Goal: Task Accomplishment & Management: Complete application form

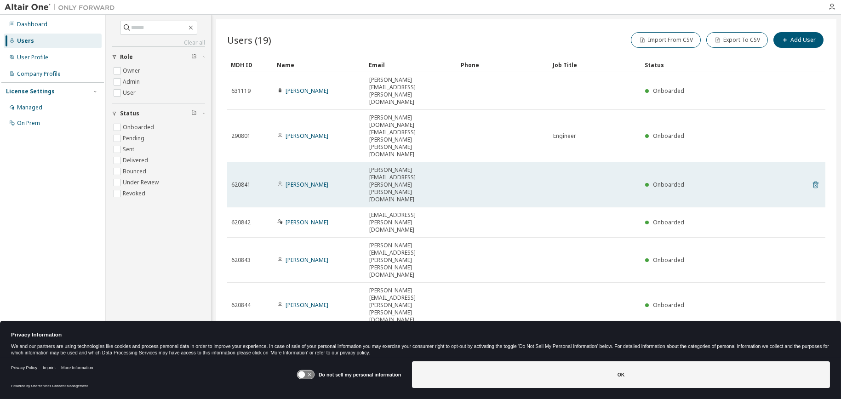
click at [816, 179] on icon at bounding box center [815, 184] width 8 height 11
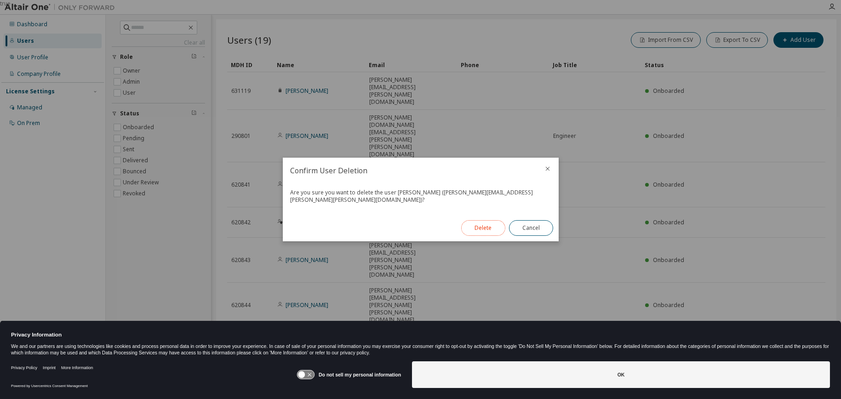
click at [470, 228] on button "Delete" at bounding box center [483, 228] width 44 height 16
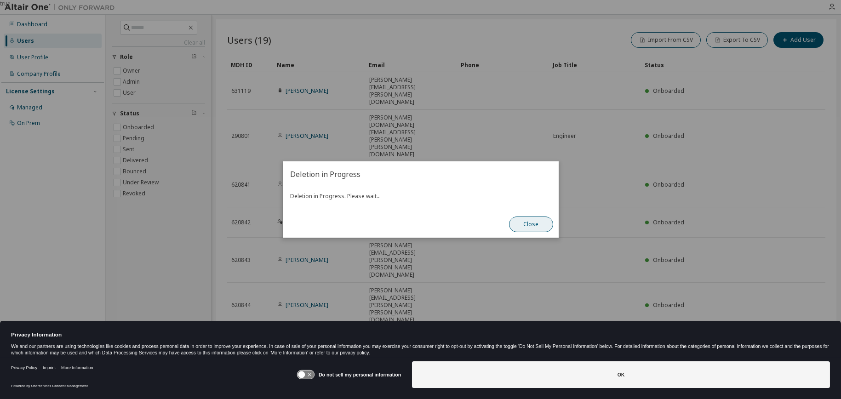
click at [509, 223] on button "Close" at bounding box center [531, 224] width 44 height 16
click at [516, 225] on button "Close" at bounding box center [531, 224] width 44 height 16
click at [533, 227] on button "Close" at bounding box center [531, 224] width 44 height 16
click at [531, 227] on button "Close" at bounding box center [531, 224] width 44 height 16
click at [529, 226] on button "Close" at bounding box center [531, 224] width 44 height 16
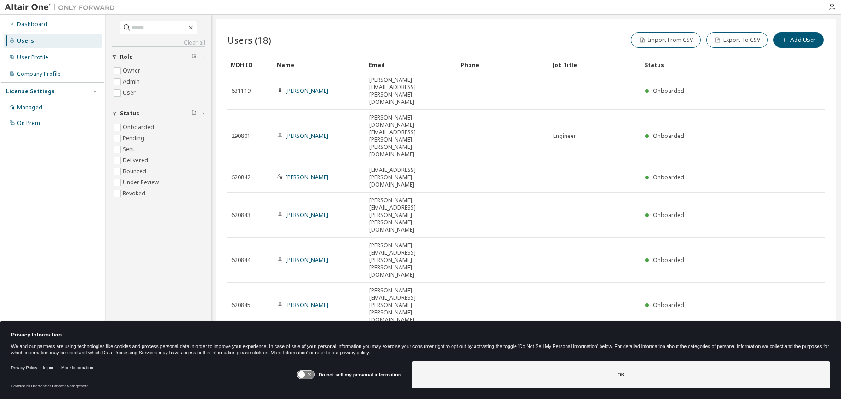
type input "*"
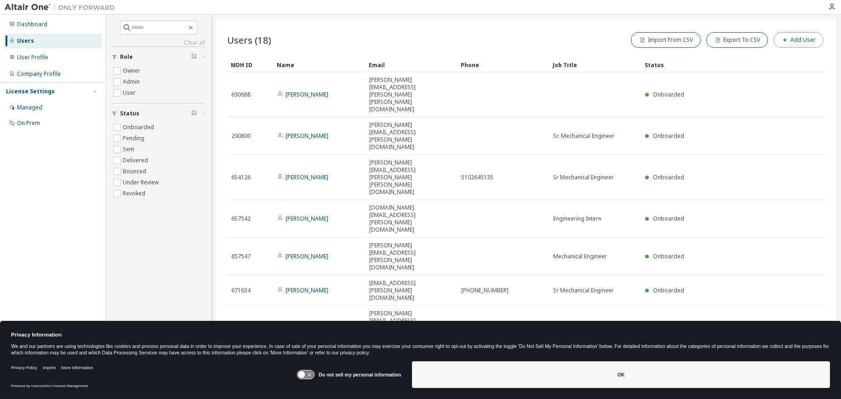
click at [804, 41] on button "Add User" at bounding box center [798, 40] width 50 height 16
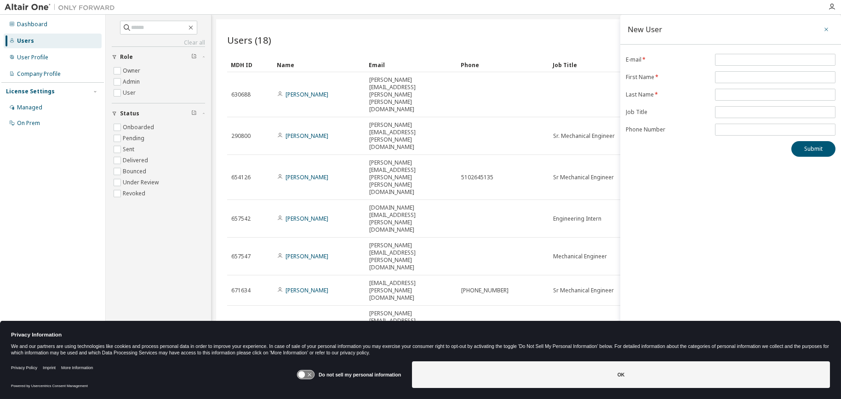
click at [825, 27] on icon "button" at bounding box center [826, 29] width 6 height 7
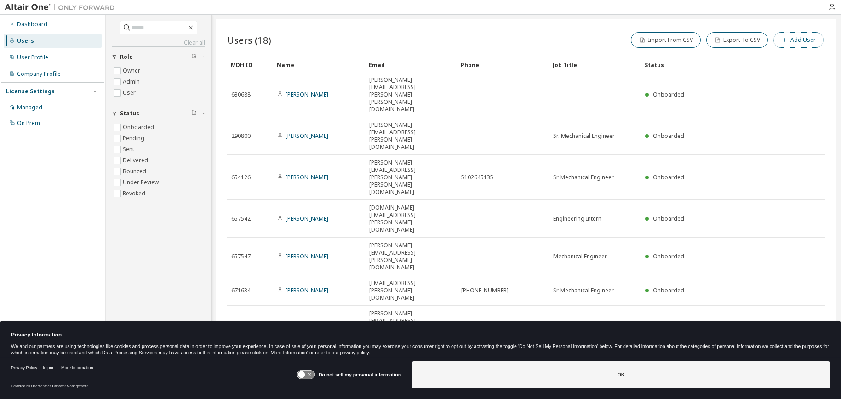
click at [798, 40] on button "Add User" at bounding box center [798, 40] width 50 height 16
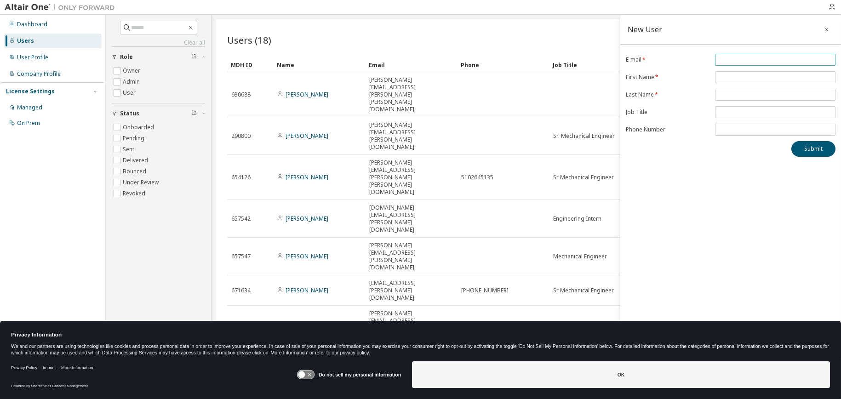
paste input "**********"
type input "**********"
click at [762, 74] on input "text" at bounding box center [775, 77] width 116 height 7
type input "******"
click at [773, 92] on input "text" at bounding box center [775, 94] width 116 height 7
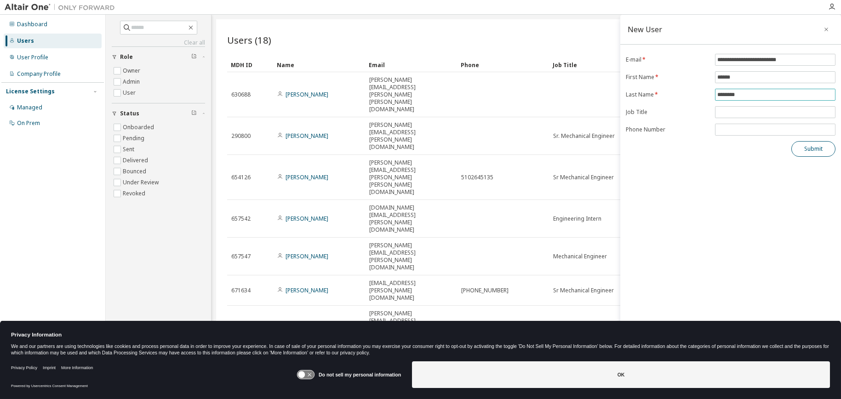
type input "********"
click at [827, 146] on button "Submit" at bounding box center [813, 149] width 44 height 16
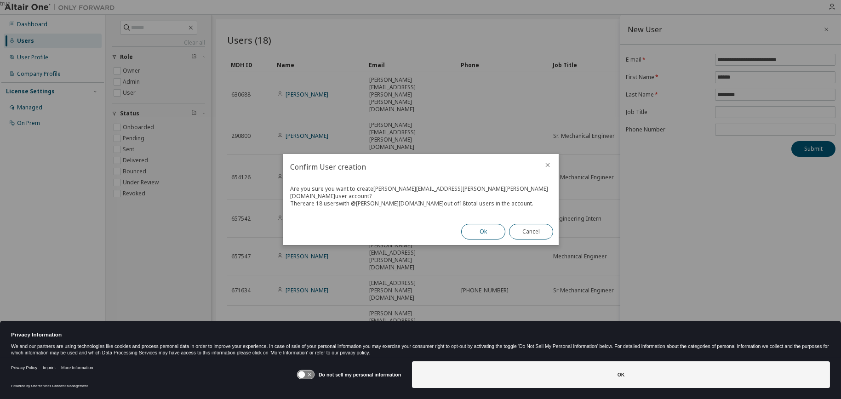
click at [486, 225] on button "Ok" at bounding box center [483, 232] width 44 height 16
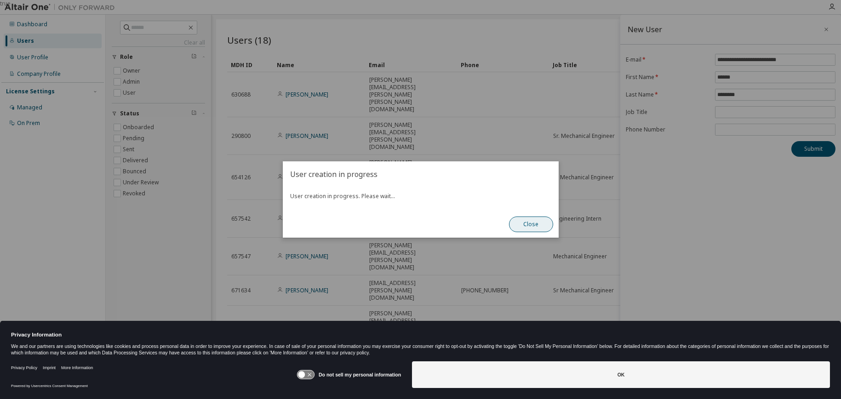
click at [550, 227] on button "Close" at bounding box center [531, 224] width 44 height 16
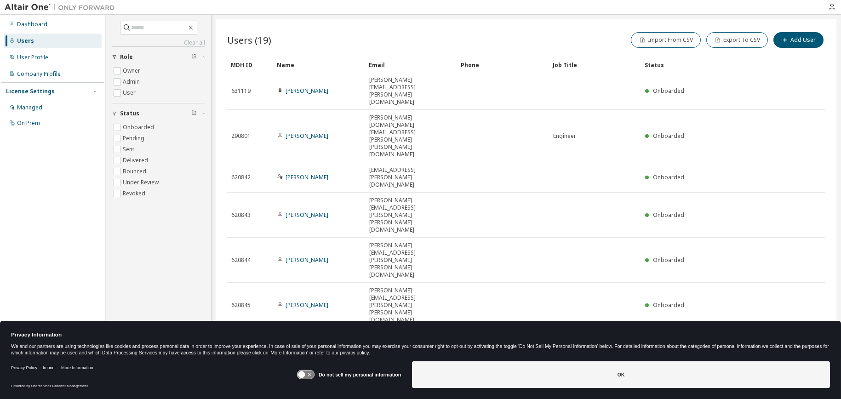
click at [24, 9] on img at bounding box center [62, 7] width 115 height 9
type input "*"
